Goal: Task Accomplishment & Management: Manage account settings

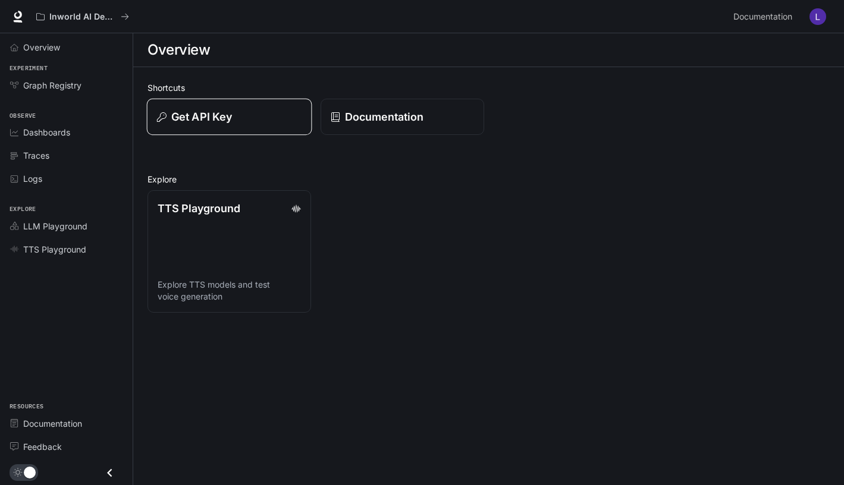
click at [235, 122] on div "Get API Key" at bounding box center [229, 117] width 144 height 16
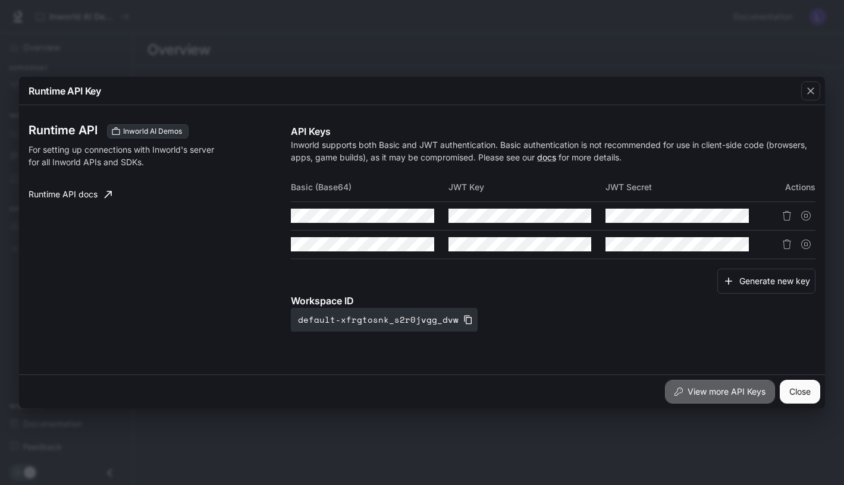
click at [749, 392] on button "View more API Keys" at bounding box center [720, 392] width 110 height 24
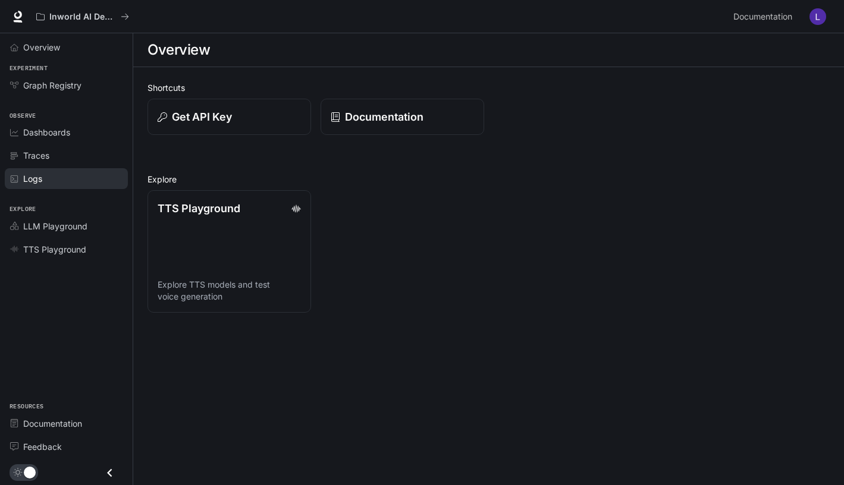
click at [59, 175] on div "Logs" at bounding box center [72, 178] width 99 height 12
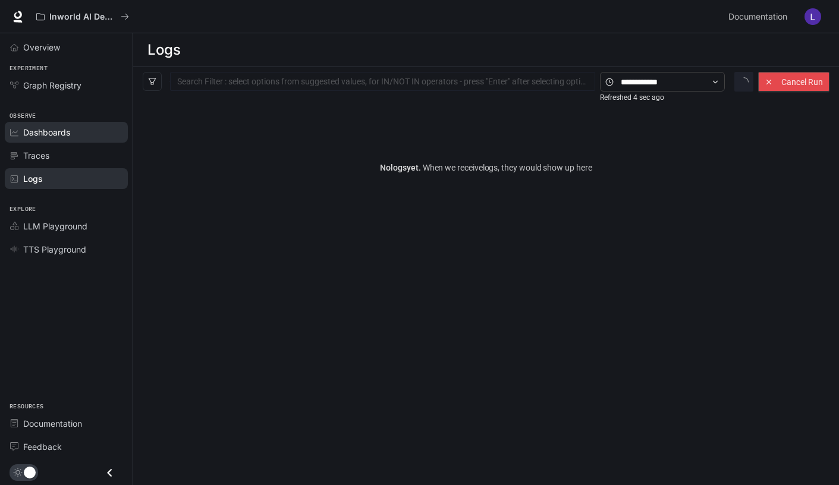
click at [55, 137] on span "Dashboards" at bounding box center [46, 132] width 47 height 12
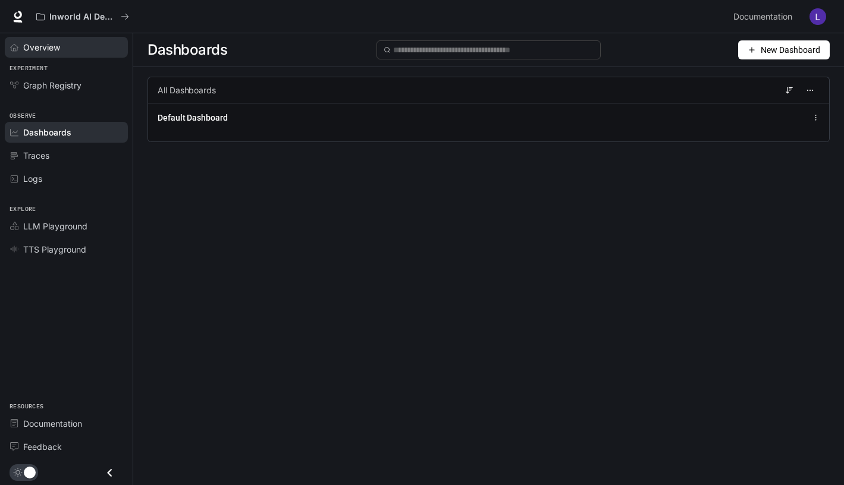
click at [54, 48] on span "Overview" at bounding box center [41, 47] width 37 height 12
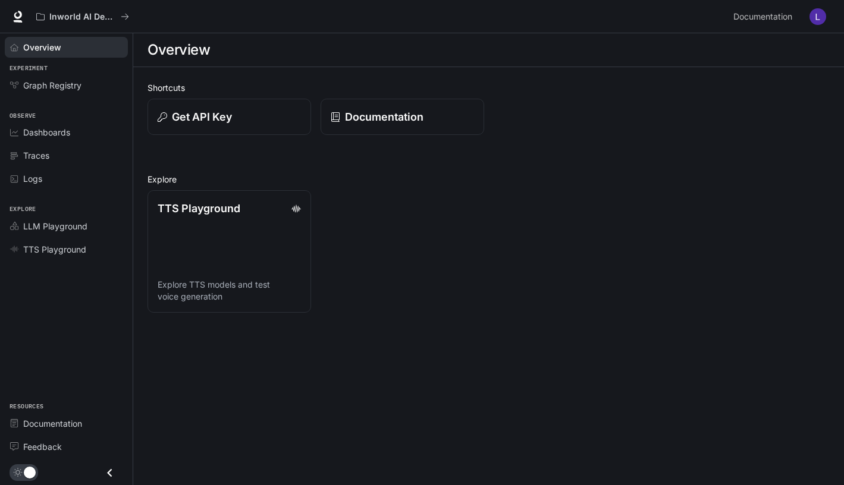
click at [823, 17] on img "button" at bounding box center [817, 16] width 17 height 17
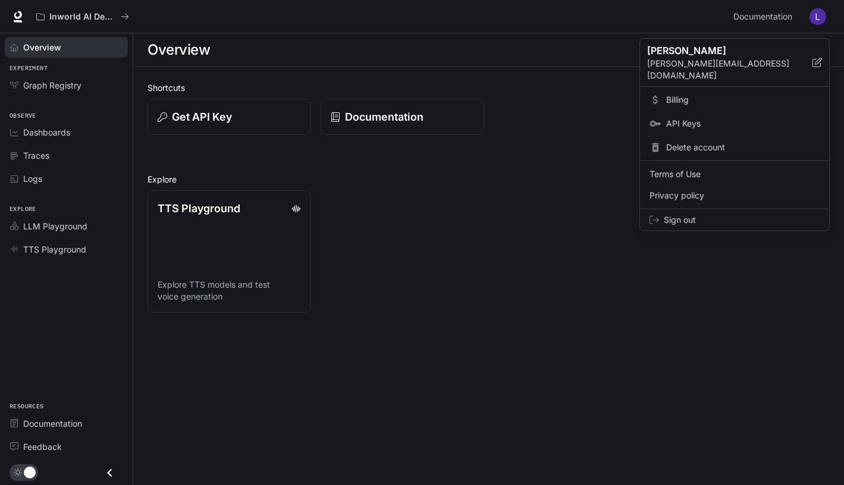
click at [685, 94] on span "Billing" at bounding box center [742, 100] width 153 height 12
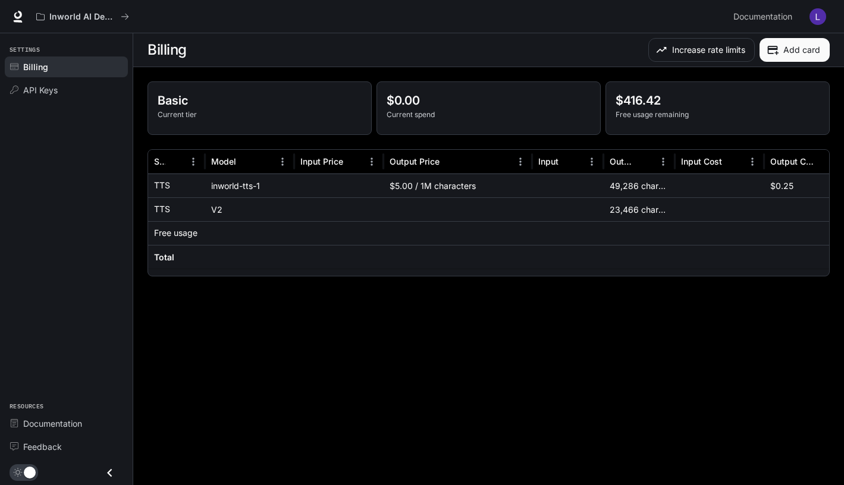
click at [216, 237] on div at bounding box center [249, 233] width 89 height 24
click at [625, 181] on div "49,286 characters" at bounding box center [638, 186] width 71 height 24
click at [66, 93] on div "API Keys" at bounding box center [72, 90] width 99 height 12
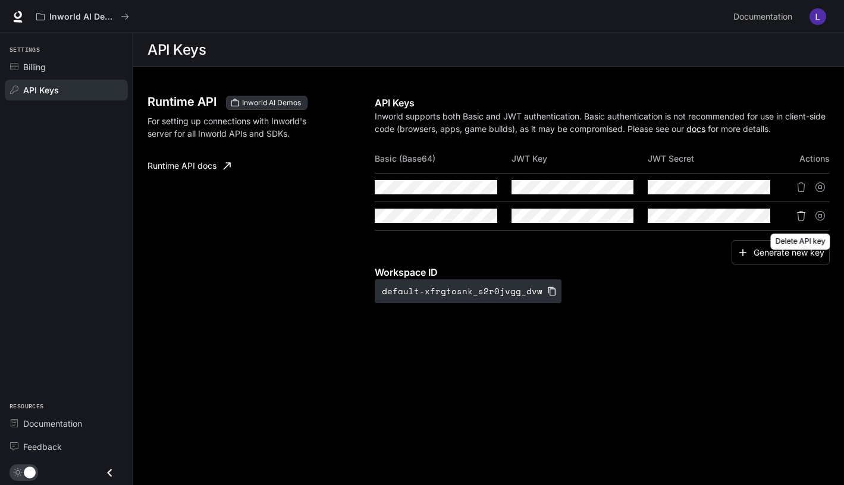
click at [797, 216] on icon "Delete API key" at bounding box center [801, 216] width 8 height 10
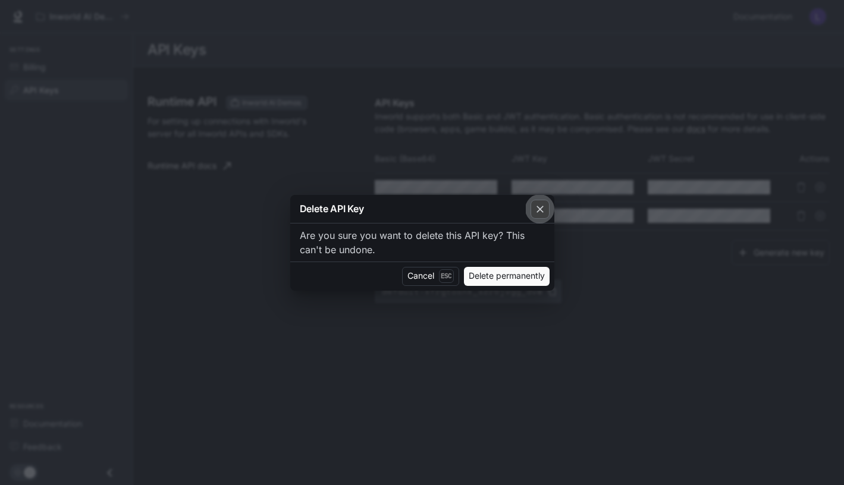
click at [536, 213] on icon "button" at bounding box center [540, 209] width 12 height 12
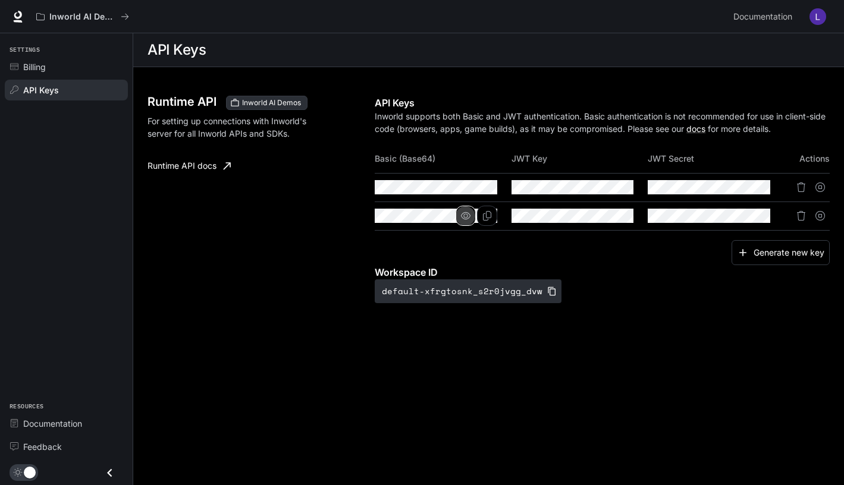
click at [466, 212] on icon "button" at bounding box center [466, 215] width 10 height 7
click at [468, 185] on icon "button" at bounding box center [466, 187] width 10 height 7
click at [488, 190] on icon "Copy Basic (Base64)" at bounding box center [487, 188] width 10 height 10
click at [89, 67] on div "Billing" at bounding box center [72, 67] width 99 height 12
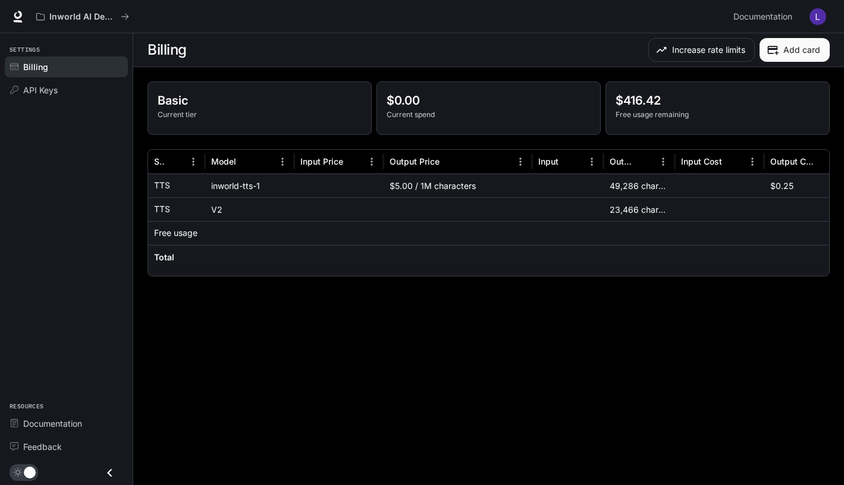
click at [311, 114] on p "Current tier" at bounding box center [260, 114] width 204 height 11
click at [639, 113] on p "Free usage remaining" at bounding box center [717, 114] width 204 height 11
click at [52, 93] on span "API Keys" at bounding box center [40, 90] width 34 height 12
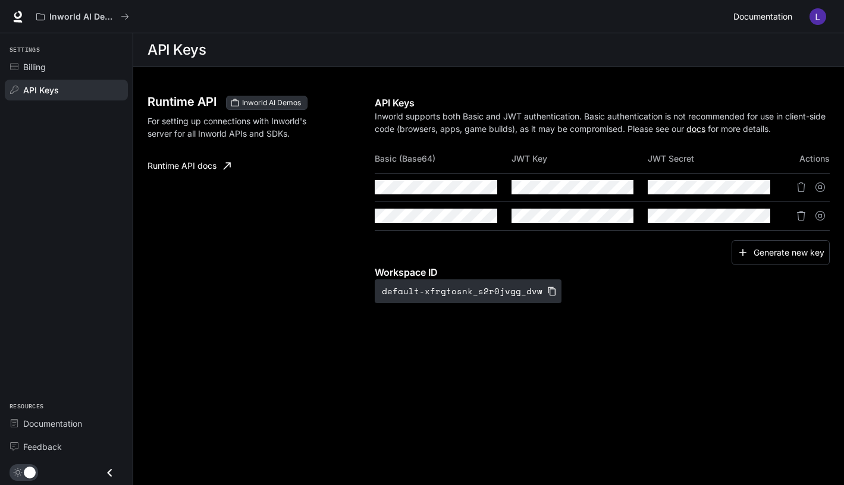
click at [772, 18] on span "Documentation" at bounding box center [762, 17] width 59 height 15
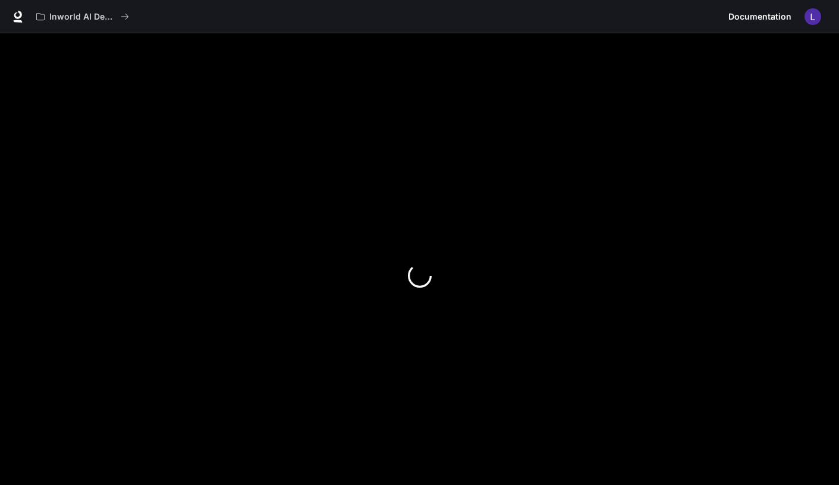
click at [814, 20] on img "button" at bounding box center [812, 16] width 17 height 17
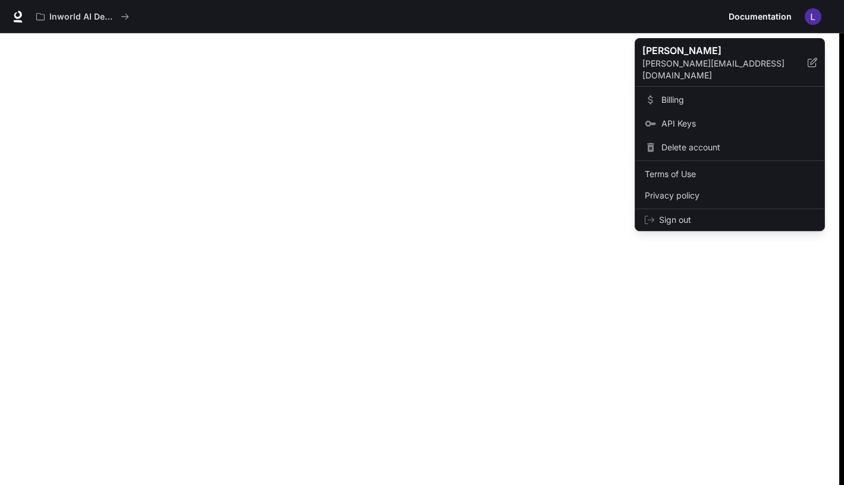
click at [673, 94] on span "Billing" at bounding box center [737, 100] width 153 height 12
